Goal: Information Seeking & Learning: Learn about a topic

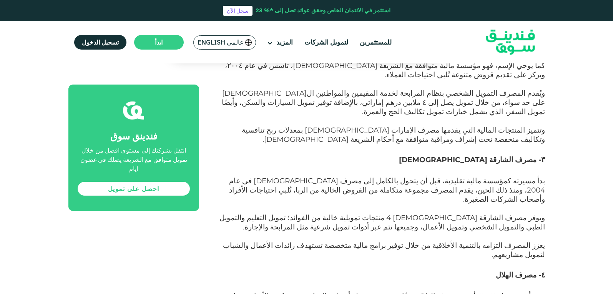
scroll to position [1346, 0]
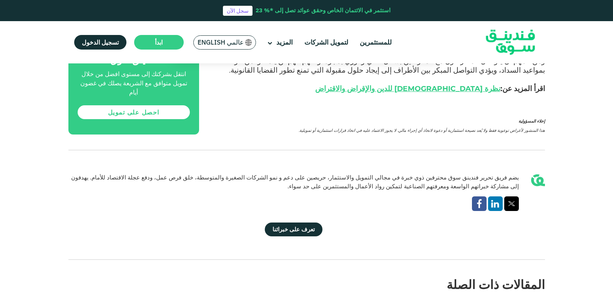
scroll to position [3832, 0]
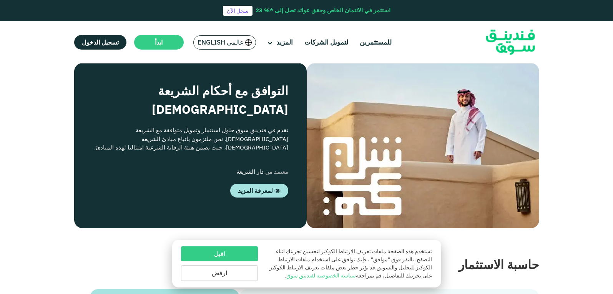
scroll to position [642, 0]
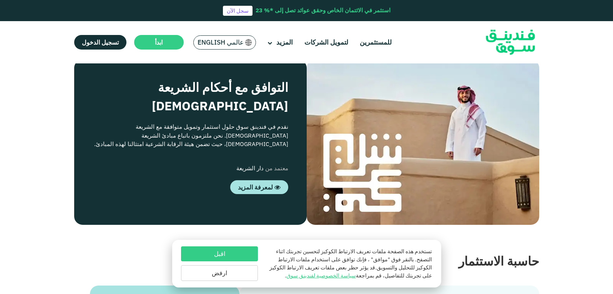
drag, startPoint x: 0, startPoint y: 0, endPoint x: 462, endPoint y: 47, distance: 464.1
click at [338, 43] on link "لتمويل الشركات" at bounding box center [326, 42] width 48 height 13
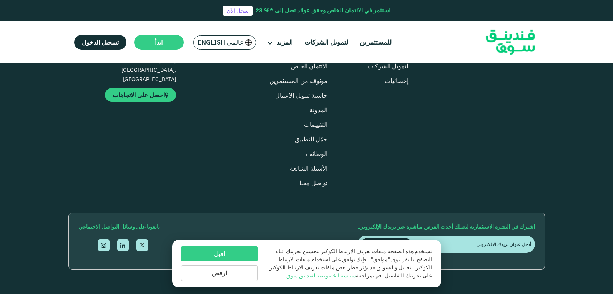
scroll to position [1176, 0]
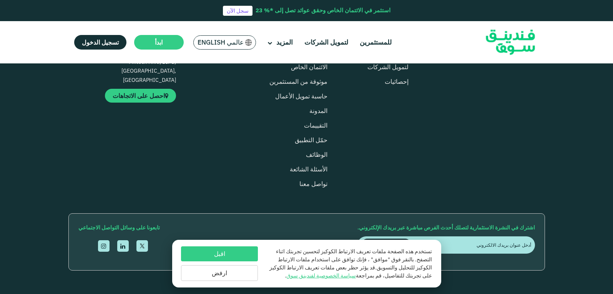
click at [80, 127] on div "شينينج ستار ديزل صناعة تجارة الديزل الربح الصافي 13% العائد على التمويل 25.9% ا…" at bounding box center [151, 64] width 1395 height 193
click at [145, 53] on img at bounding box center [155, 20] width 110 height 65
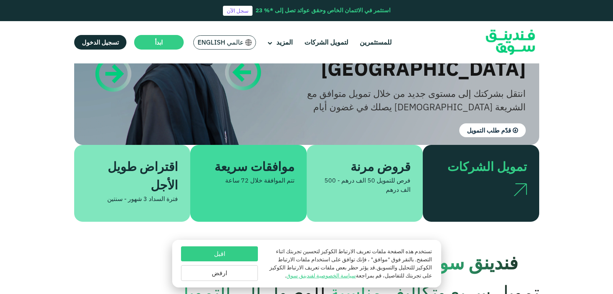
scroll to position [0, 0]
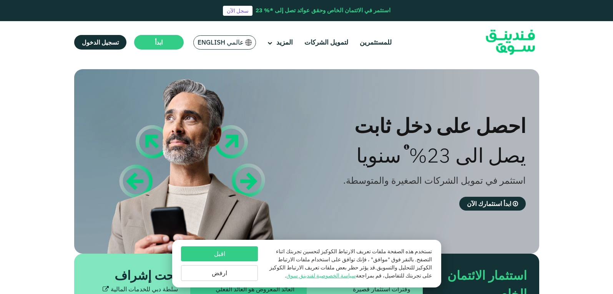
scroll to position [1171, 0]
